Goal: Check status: Check status

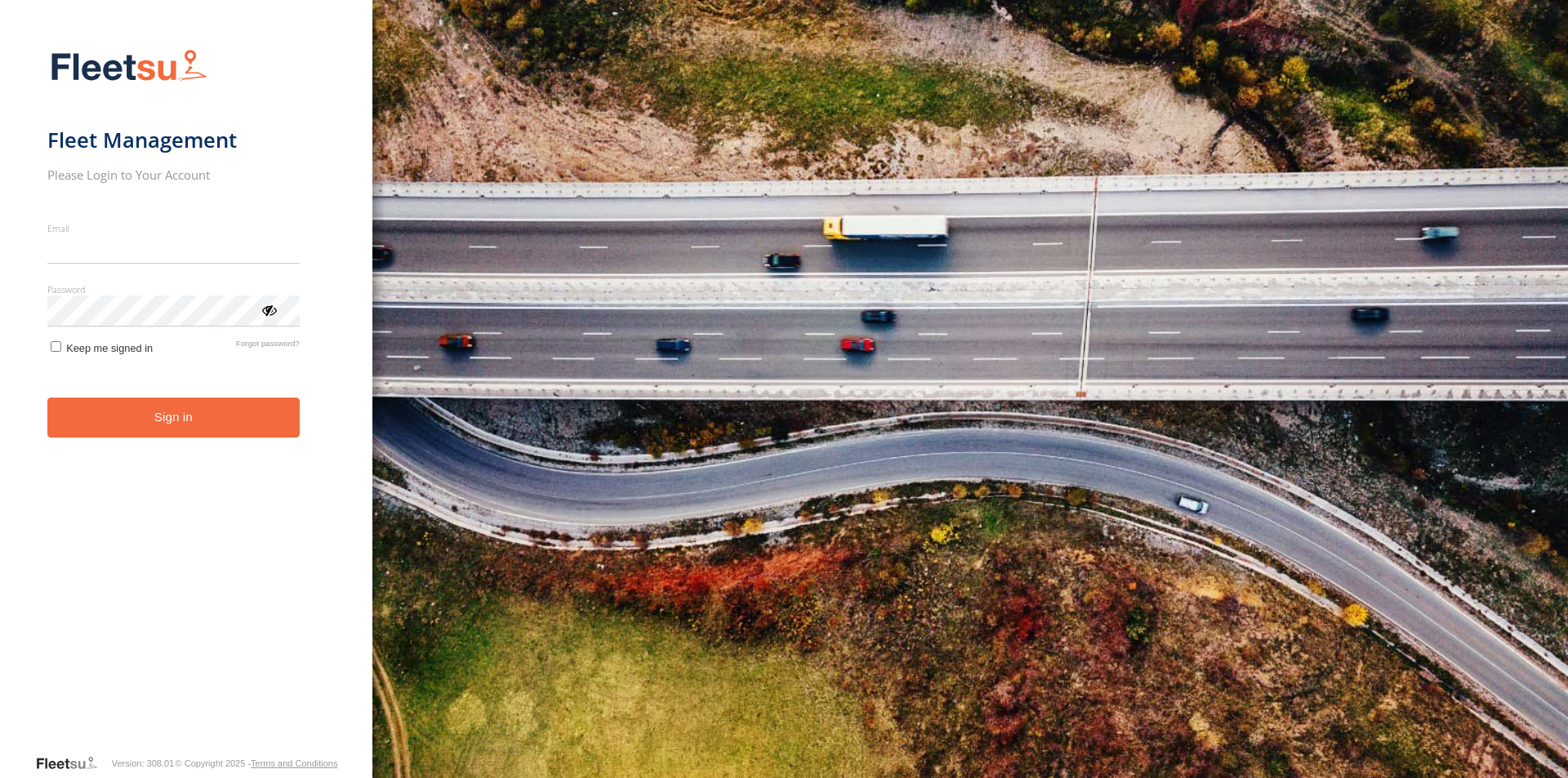
type input "**********"
click at [152, 424] on button "Sign in" at bounding box center [174, 416] width 253 height 40
